Goal: Information Seeking & Learning: Check status

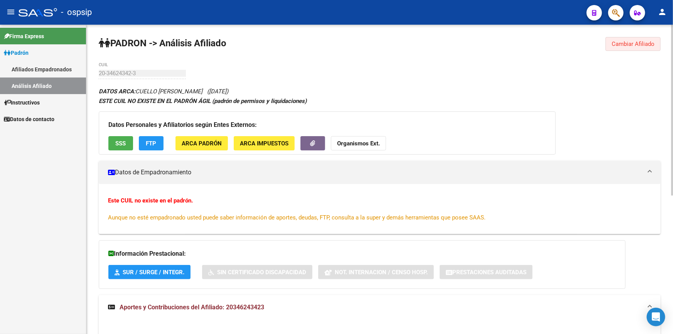
drag, startPoint x: 637, startPoint y: 43, endPoint x: 550, endPoint y: 66, distance: 89.6
click at [637, 44] on span "Cambiar Afiliado" at bounding box center [633, 43] width 43 height 7
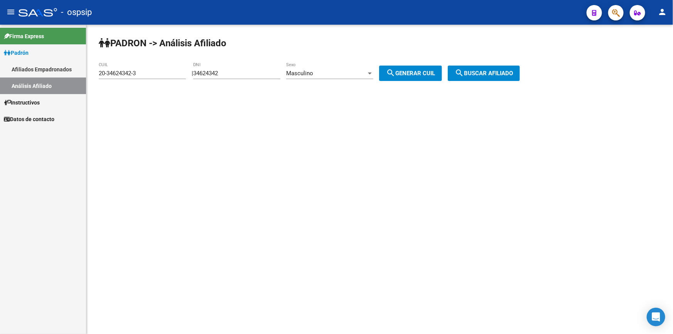
click at [251, 71] on input "34624342" at bounding box center [236, 73] width 87 height 7
paste input "5571023"
type input "35571023"
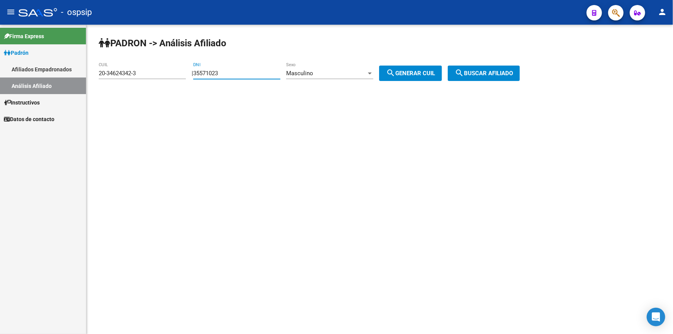
click at [413, 70] on span "search Generar CUIL" at bounding box center [410, 73] width 49 height 7
type input "20-35571023-9"
click at [485, 70] on span "search Buscar afiliado" at bounding box center [484, 73] width 58 height 7
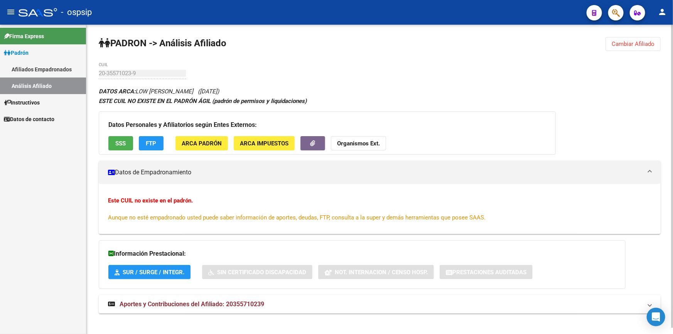
click at [116, 140] on span "SSS" at bounding box center [121, 143] width 10 height 7
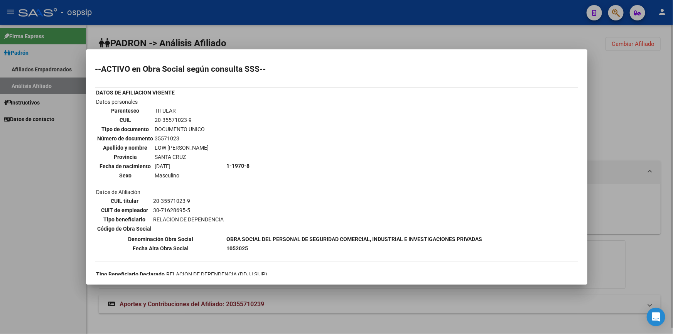
click at [349, 31] on div at bounding box center [336, 167] width 673 height 334
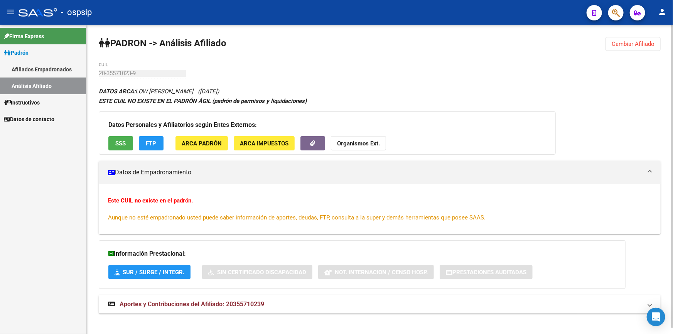
click at [621, 43] on span "Cambiar Afiliado" at bounding box center [633, 43] width 43 height 7
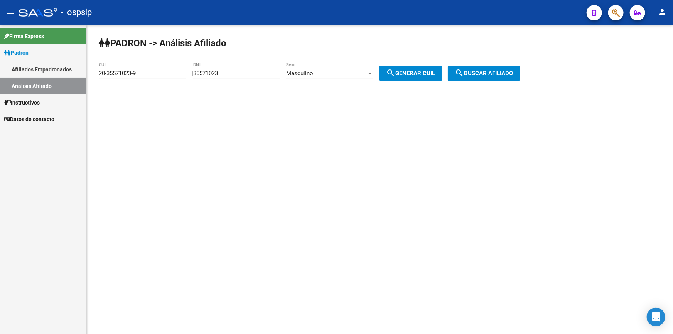
click at [246, 70] on input "35571023" at bounding box center [236, 73] width 87 height 7
click at [244, 70] on input "35571023" at bounding box center [236, 73] width 87 height 7
click at [243, 70] on input "35571023" at bounding box center [236, 73] width 87 height 7
click at [245, 74] on input "35571023" at bounding box center [236, 73] width 87 height 7
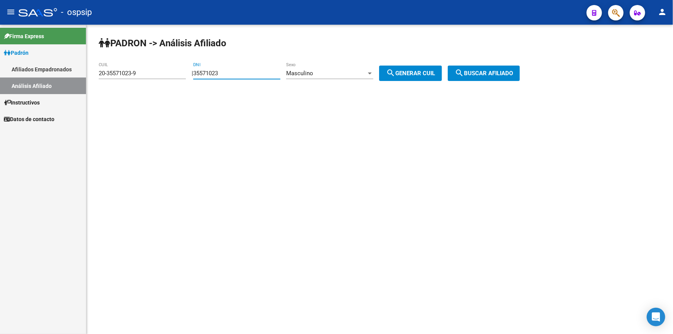
click at [245, 74] on input "35571023" at bounding box center [236, 73] width 87 height 7
paste input "7939399"
type input "37939399"
click at [431, 75] on span "search Generar CUIL" at bounding box center [410, 73] width 49 height 7
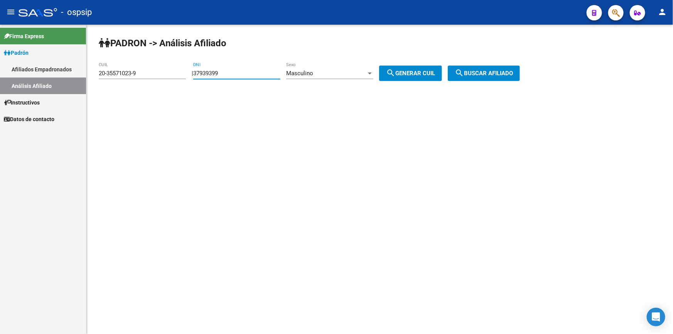
type input "20-37939399-4"
click at [512, 71] on span "search Buscar afiliado" at bounding box center [484, 73] width 58 height 7
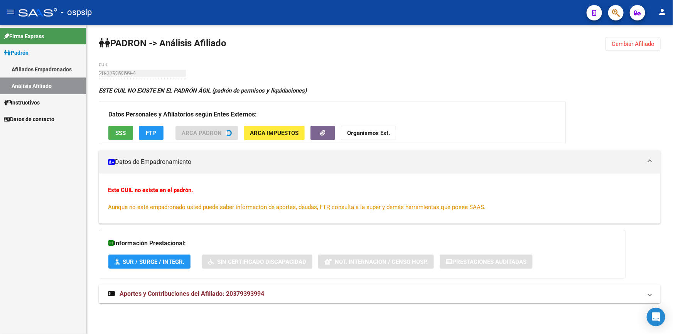
click at [116, 134] on span "SSS" at bounding box center [121, 133] width 10 height 7
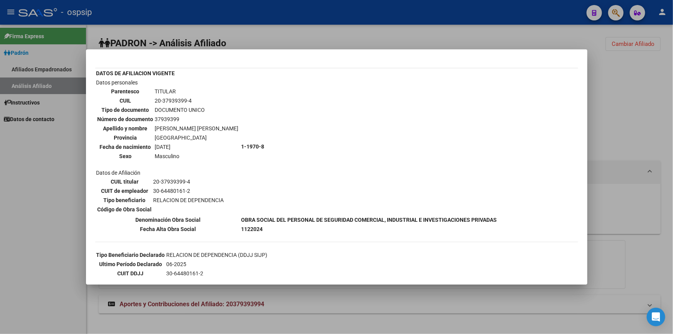
scroll to position [35, 0]
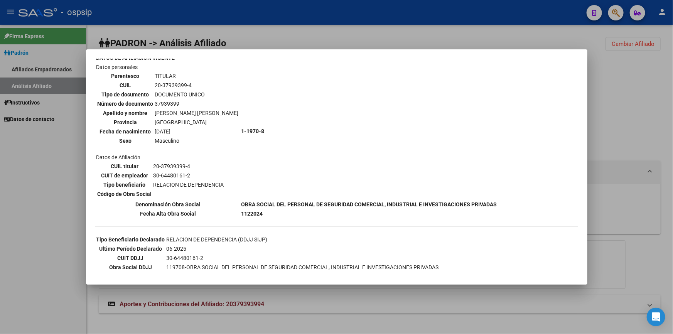
click at [436, 44] on div at bounding box center [336, 167] width 673 height 334
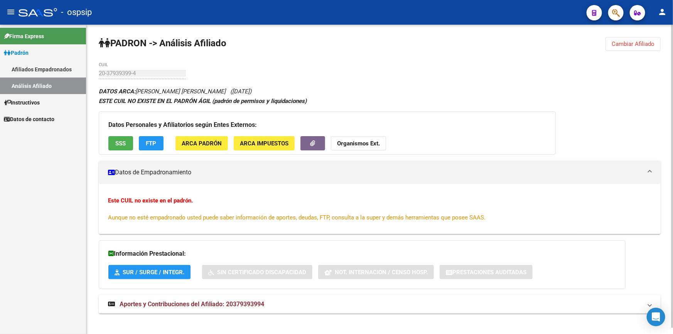
click at [625, 44] on span "Cambiar Afiliado" at bounding box center [633, 43] width 43 height 7
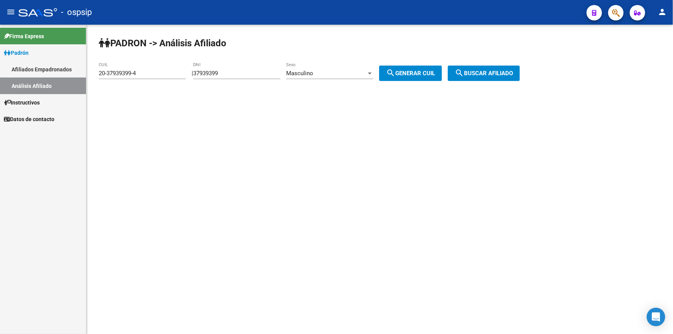
click at [264, 76] on input "37939399" at bounding box center [236, 73] width 87 height 7
paste input "44252218"
type input "44252218"
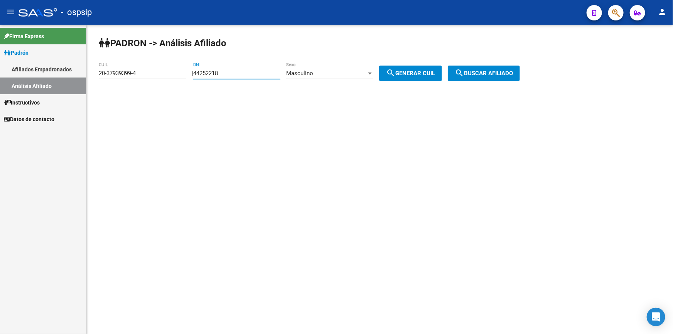
click at [324, 74] on div "Masculino" at bounding box center [326, 73] width 80 height 7
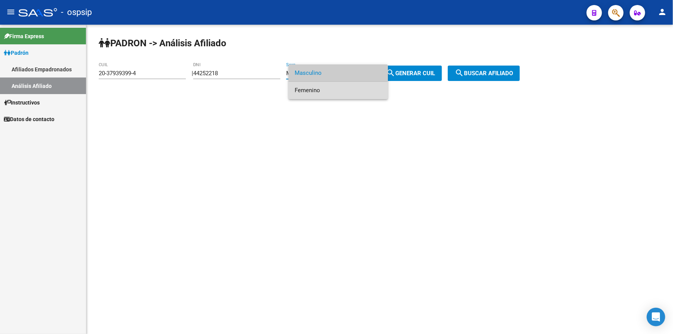
click at [331, 91] on span "Femenino" at bounding box center [338, 90] width 87 height 17
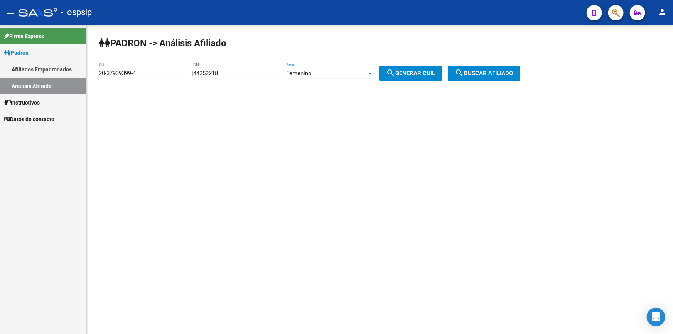
click at [406, 71] on span "search Generar CUIL" at bounding box center [410, 73] width 49 height 7
type input "27-44252218-4"
click at [479, 71] on span "search Buscar afiliado" at bounding box center [484, 73] width 58 height 7
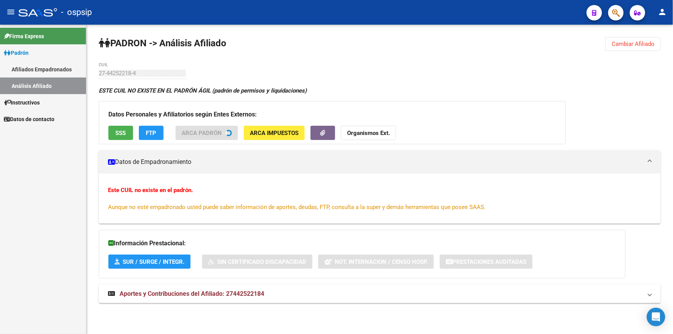
click at [128, 131] on button "SSS" at bounding box center [120, 133] width 25 height 14
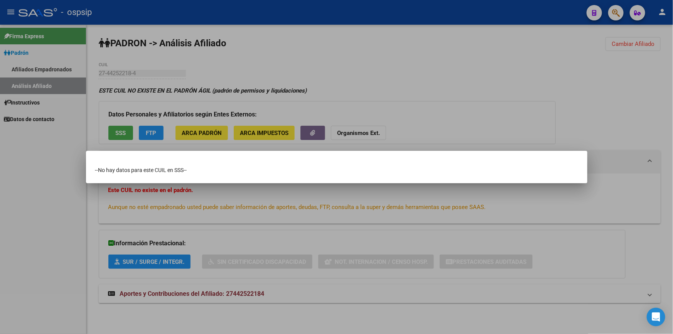
click at [368, 73] on div at bounding box center [336, 167] width 673 height 334
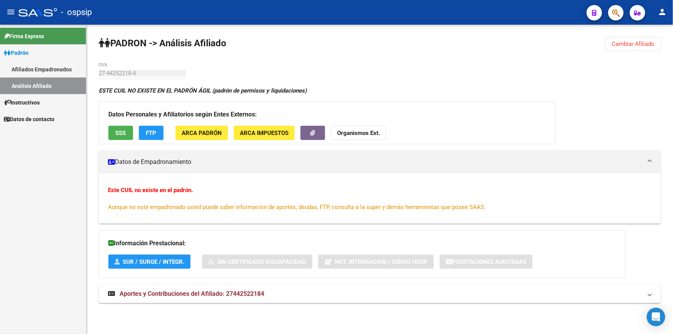
click at [618, 44] on span "Cambiar Afiliado" at bounding box center [633, 43] width 43 height 7
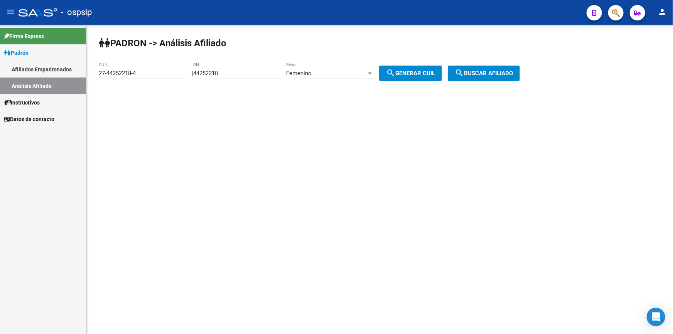
click at [256, 73] on input "44252218" at bounding box center [236, 73] width 87 height 7
type input "44252218"
drag, startPoint x: 400, startPoint y: 71, endPoint x: 457, endPoint y: 69, distance: 57.5
click at [395, 71] on mat-icon "search" at bounding box center [390, 72] width 9 height 9
click at [464, 69] on mat-icon "search" at bounding box center [459, 72] width 9 height 9
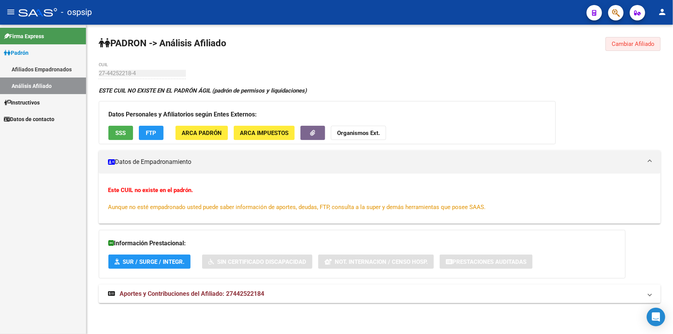
click at [632, 42] on span "Cambiar Afiliado" at bounding box center [633, 43] width 43 height 7
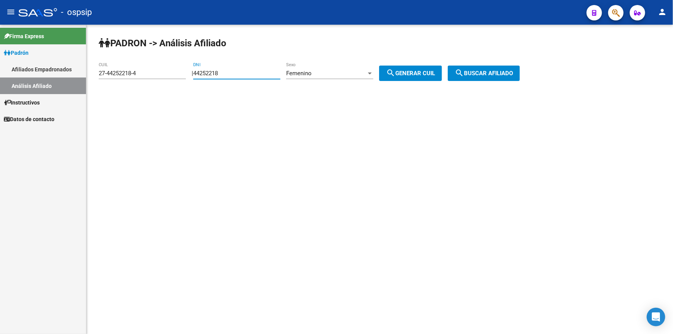
click at [207, 72] on input "44252218" at bounding box center [236, 73] width 87 height 7
click at [217, 73] on input "44252218" at bounding box center [236, 73] width 87 height 7
click at [441, 67] on button "search Generar CUIL" at bounding box center [410, 73] width 63 height 15
click at [435, 71] on span "search Generar CUIL" at bounding box center [410, 73] width 49 height 7
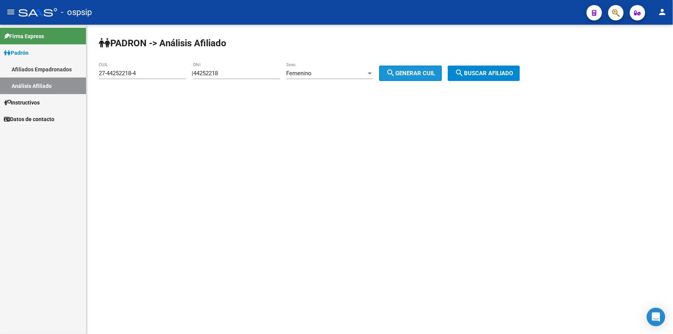
click at [435, 71] on span "search Generar CUIL" at bounding box center [410, 73] width 49 height 7
click at [480, 66] on button "search Buscar afiliado" at bounding box center [484, 73] width 72 height 15
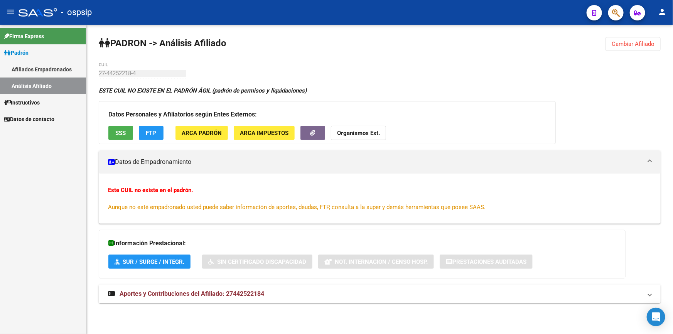
click at [615, 44] on span "Cambiar Afiliado" at bounding box center [633, 43] width 43 height 7
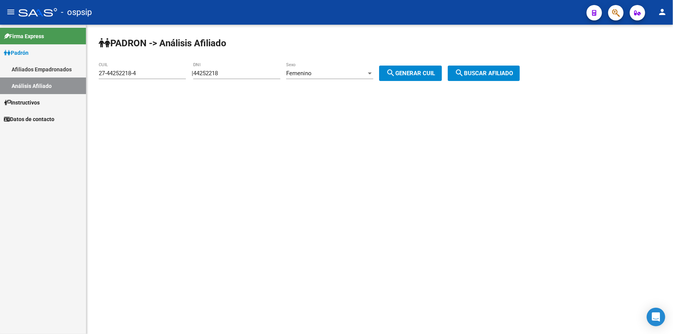
click at [351, 72] on div "Femenino" at bounding box center [326, 73] width 80 height 7
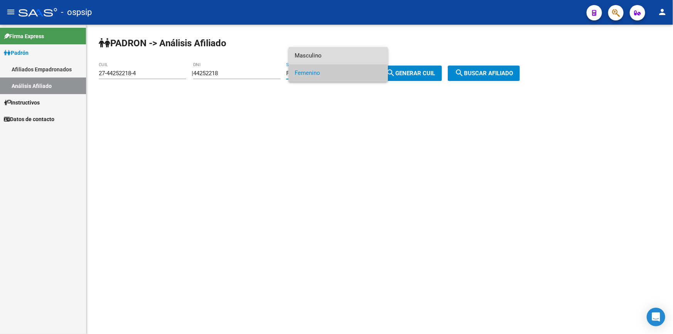
click at [339, 56] on span "Masculino" at bounding box center [338, 55] width 87 height 17
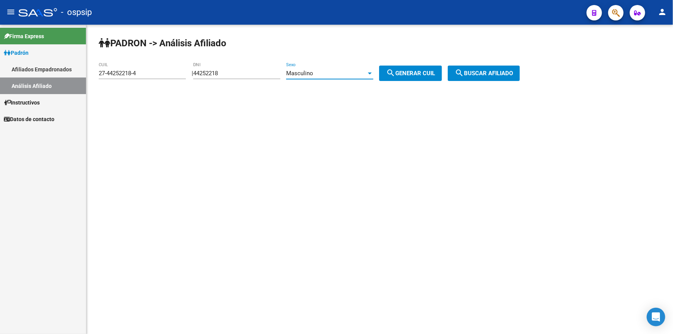
click at [406, 75] on span "search Generar CUIL" at bounding box center [410, 73] width 49 height 7
type input "23-44252218-9"
click at [478, 70] on span "search Buscar afiliado" at bounding box center [484, 73] width 58 height 7
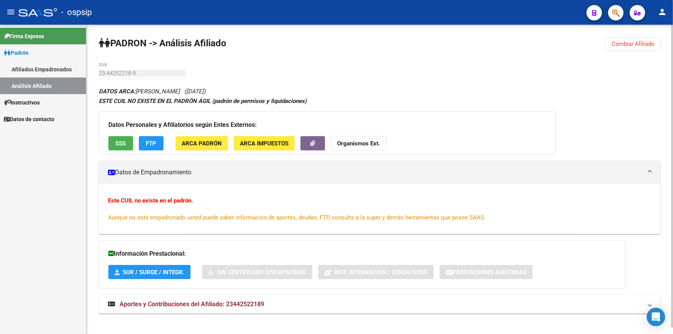
click at [635, 44] on span "Cambiar Afiliado" at bounding box center [633, 43] width 43 height 7
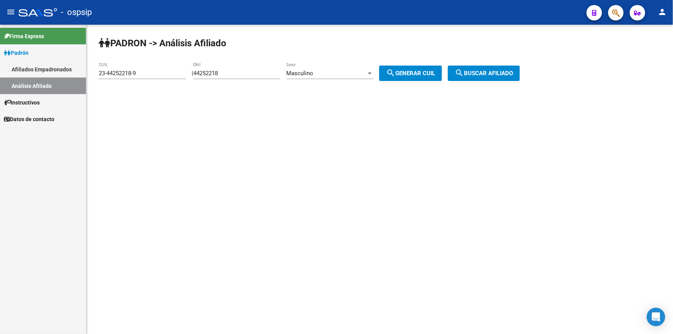
click at [239, 76] on input "44252218" at bounding box center [236, 73] width 87 height 7
type input "70640971"
click at [435, 70] on span "search Generar CUIL" at bounding box center [410, 73] width 49 height 7
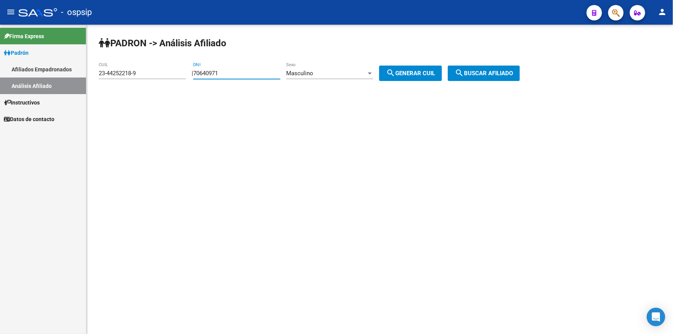
type input "20-70640971-9"
click at [494, 70] on span "search Buscar afiliado" at bounding box center [484, 73] width 58 height 7
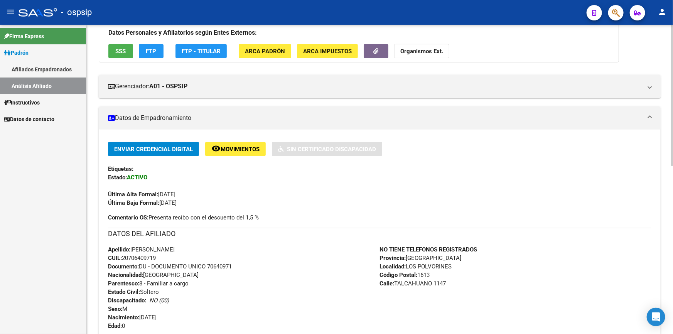
scroll to position [70, 0]
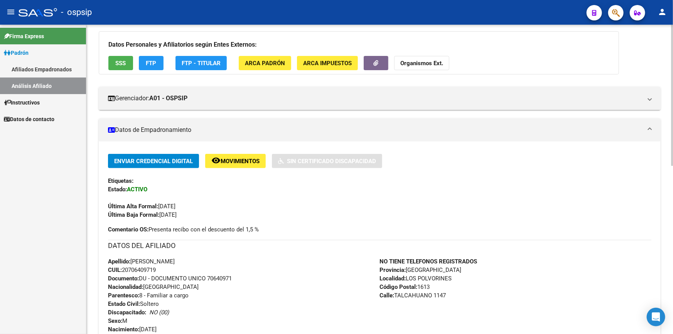
click at [154, 258] on span "Apellido: [PERSON_NAME]" at bounding box center [141, 261] width 67 height 7
drag, startPoint x: 150, startPoint y: 260, endPoint x: 208, endPoint y: 261, distance: 58.6
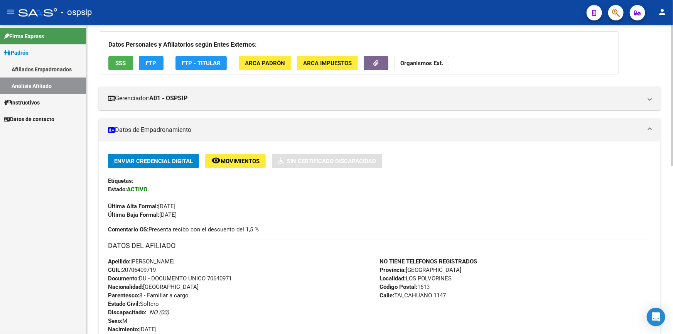
click at [208, 261] on div "Apellido: [PERSON_NAME] CUIL: 20706409719 Documento: DU - DOCUMENTO UNICO 70640…" at bounding box center [244, 299] width 272 height 85
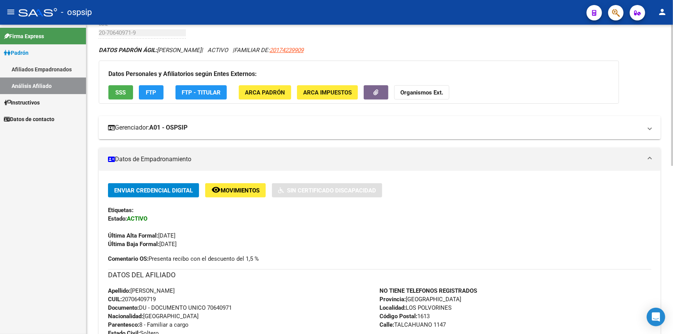
scroll to position [0, 0]
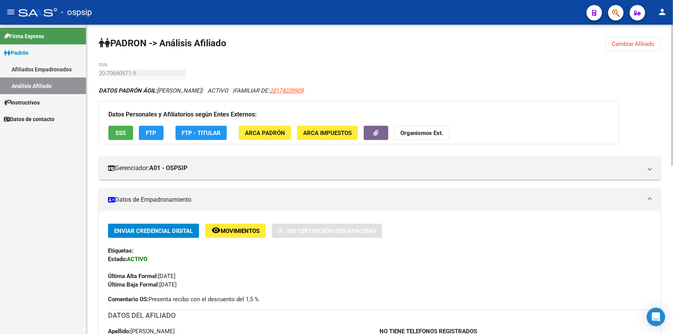
click at [487, 88] on div "DATOS PADRÓN ÁGIL: [PERSON_NAME] | ACTIVO | FAMILIAR DE: 20174239909" at bounding box center [380, 90] width 562 height 8
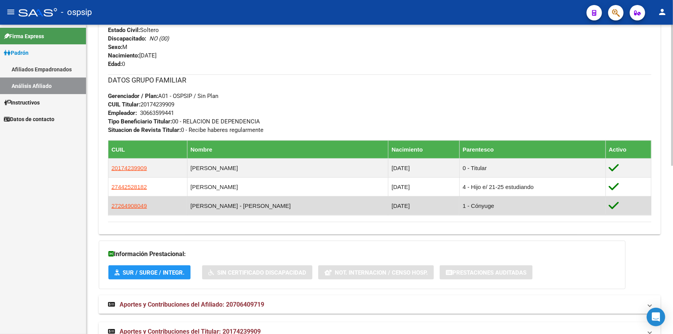
scroll to position [351, 0]
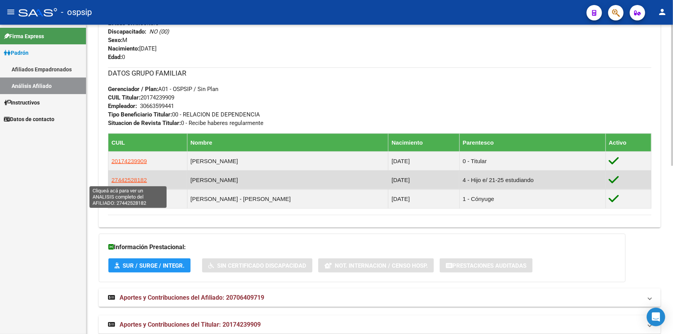
drag, startPoint x: 144, startPoint y: 179, endPoint x: 111, endPoint y: 179, distance: 32.8
click at [111, 179] on span "27442528182" at bounding box center [128, 180] width 35 height 7
copy span "27442528182"
type textarea "27442528182"
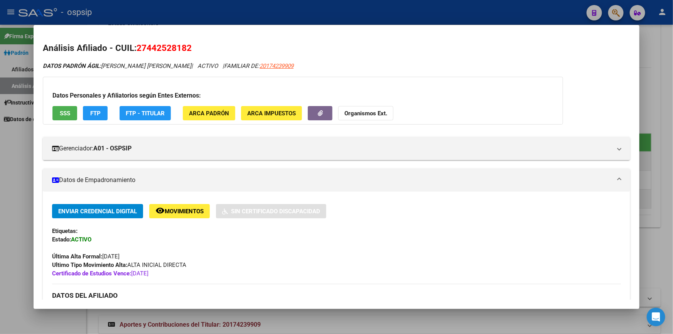
click at [165, 46] on span "27442528182" at bounding box center [164, 48] width 55 height 10
copy span "27442528182"
click at [483, 0] on div at bounding box center [336, 167] width 673 height 334
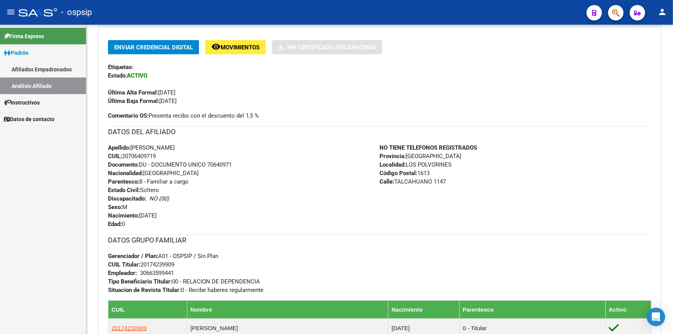
scroll to position [175, 0]
